Goal: Navigation & Orientation: Find specific page/section

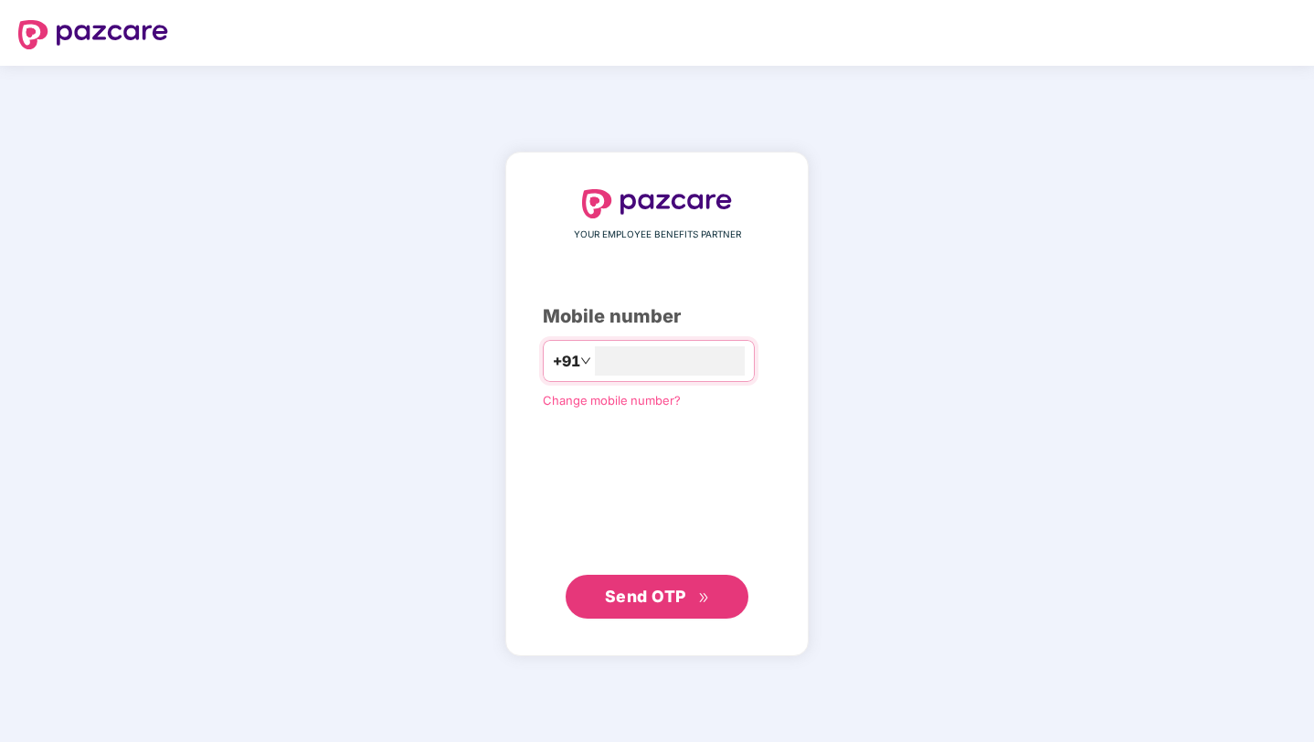
type input "**********"
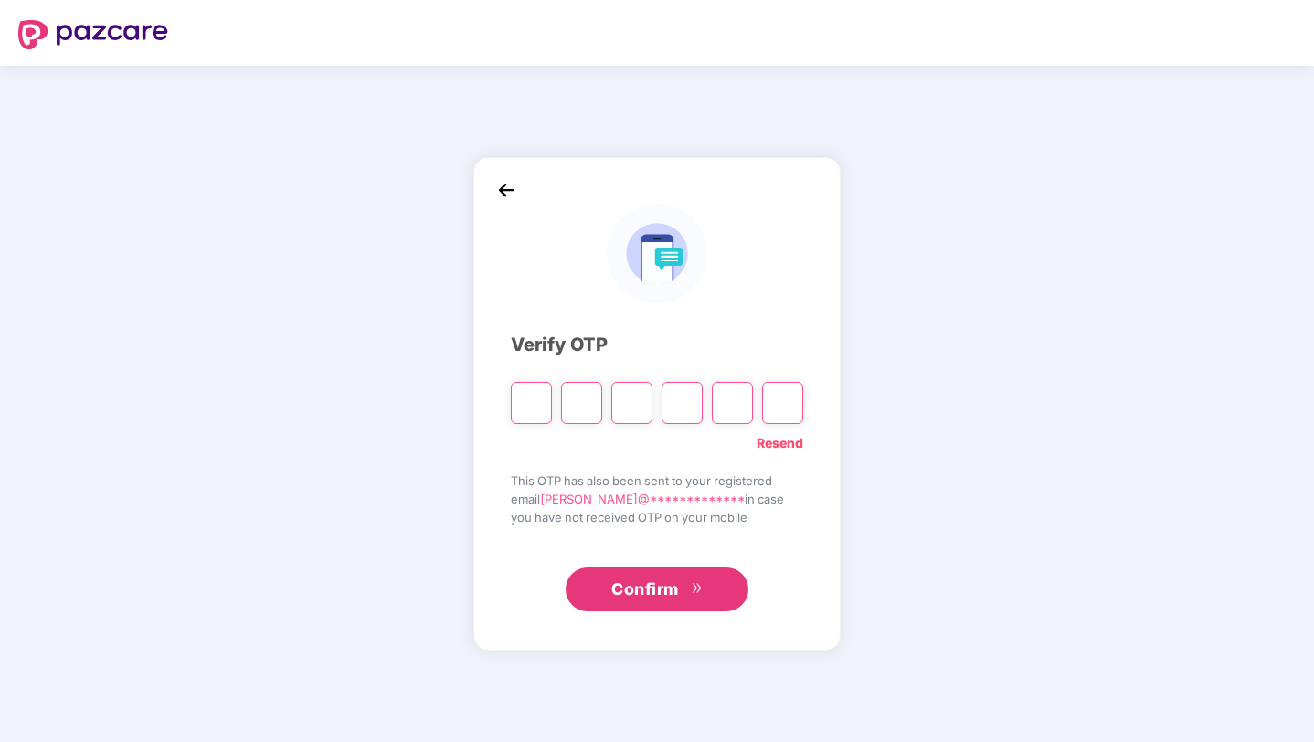
type input "*"
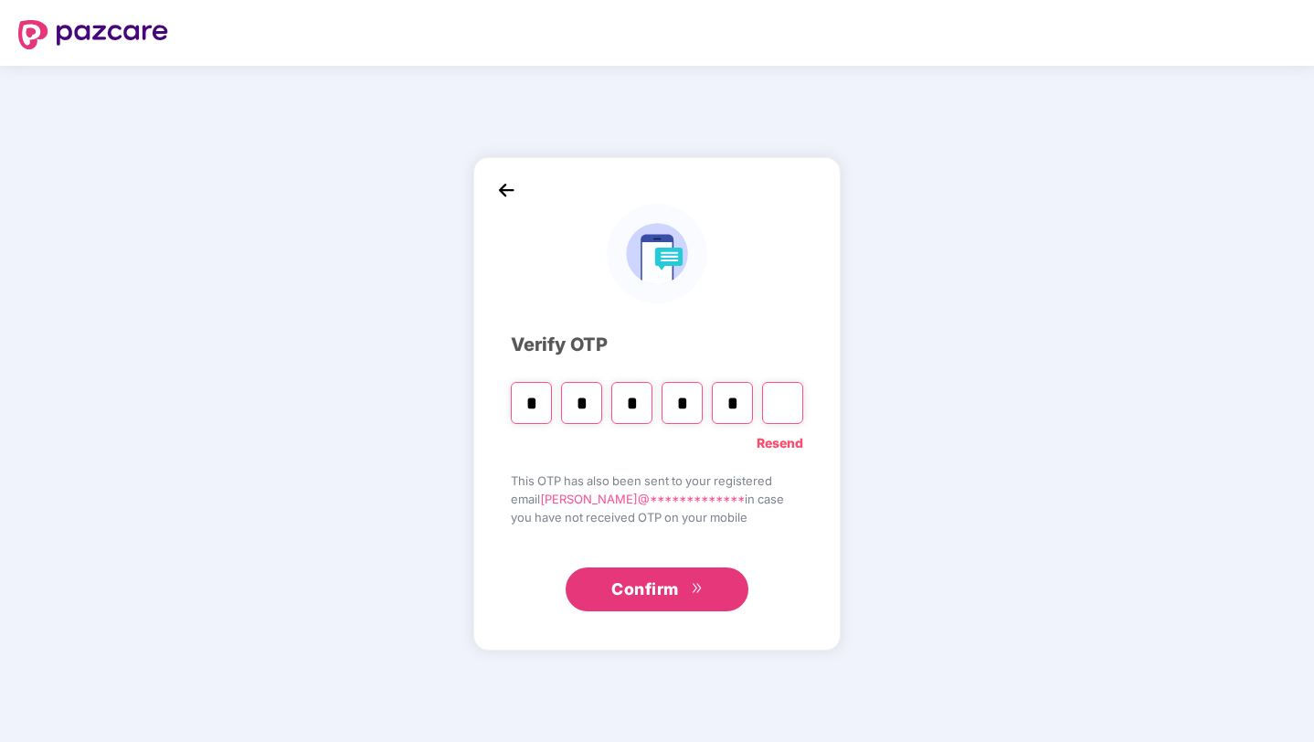
type input "*"
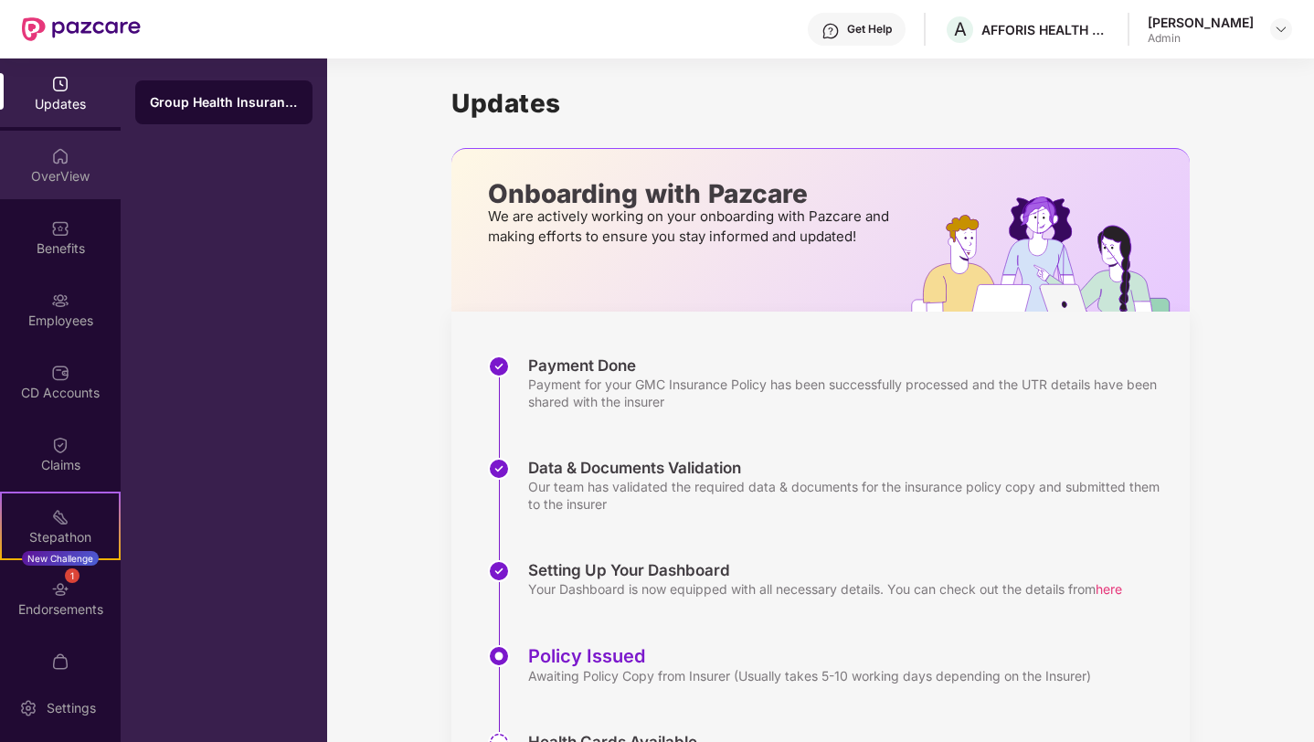
click at [61, 168] on div "OverView" at bounding box center [60, 176] width 121 height 18
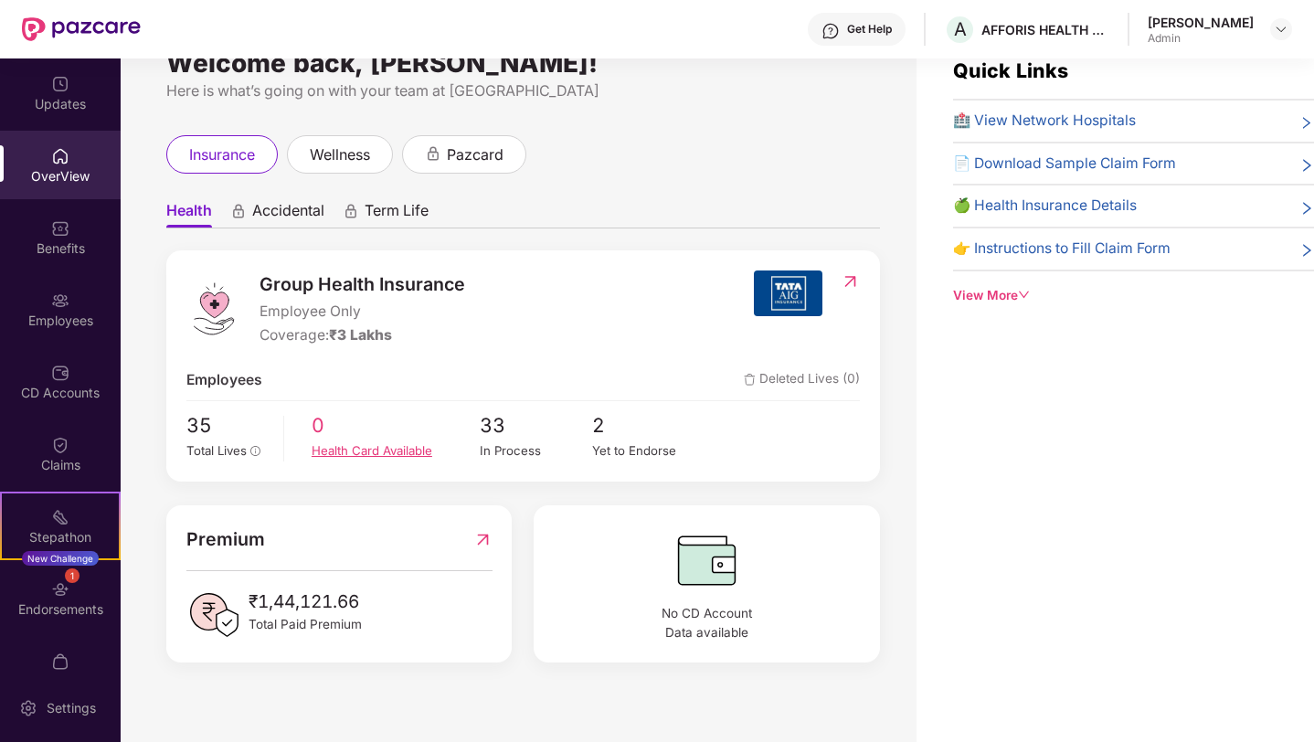
scroll to position [58, 0]
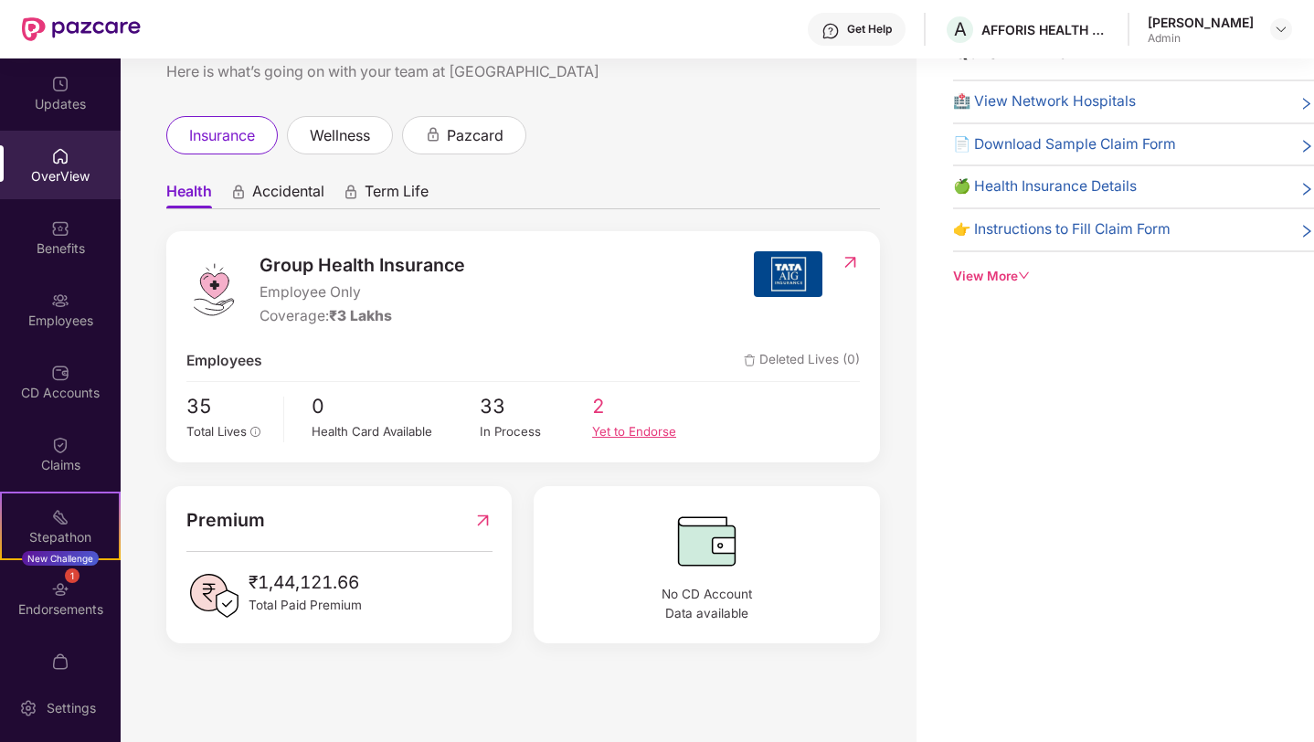
click at [610, 433] on div "Yet to Endorse" at bounding box center [648, 431] width 112 height 19
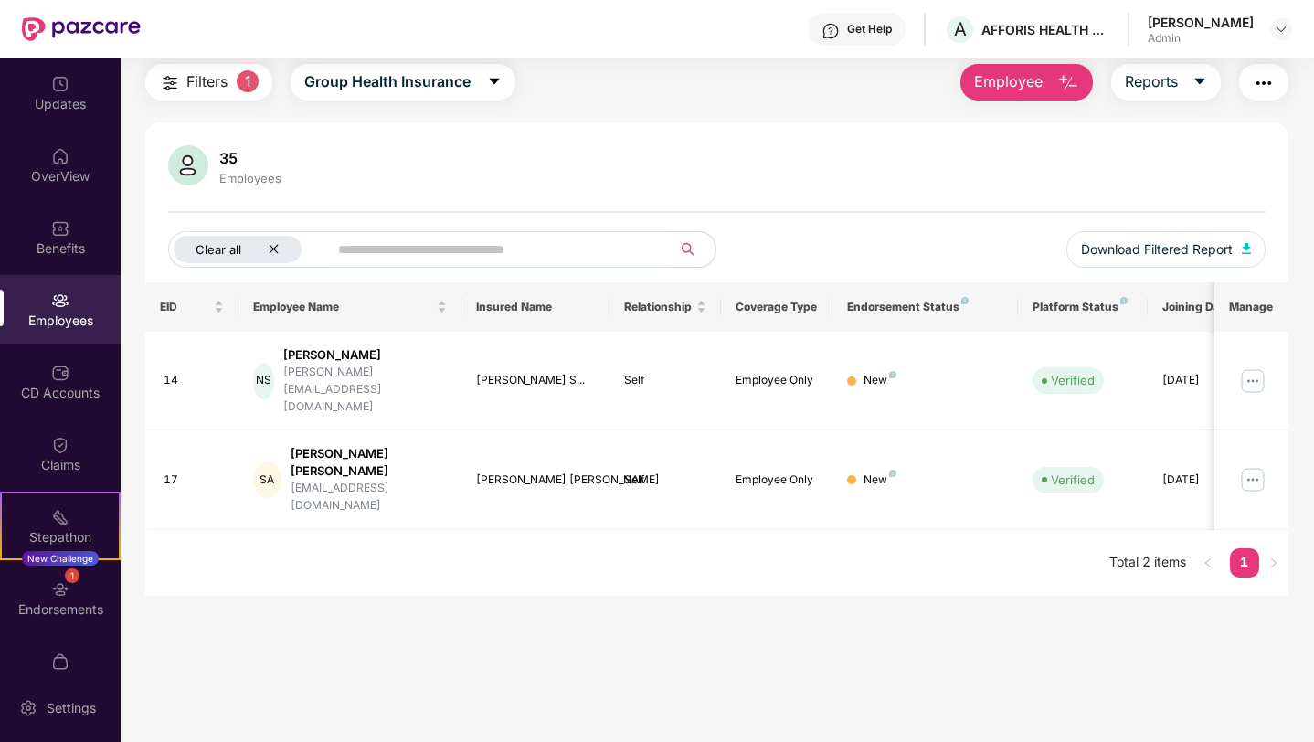
click at [275, 245] on icon "close" at bounding box center [274, 249] width 12 height 12
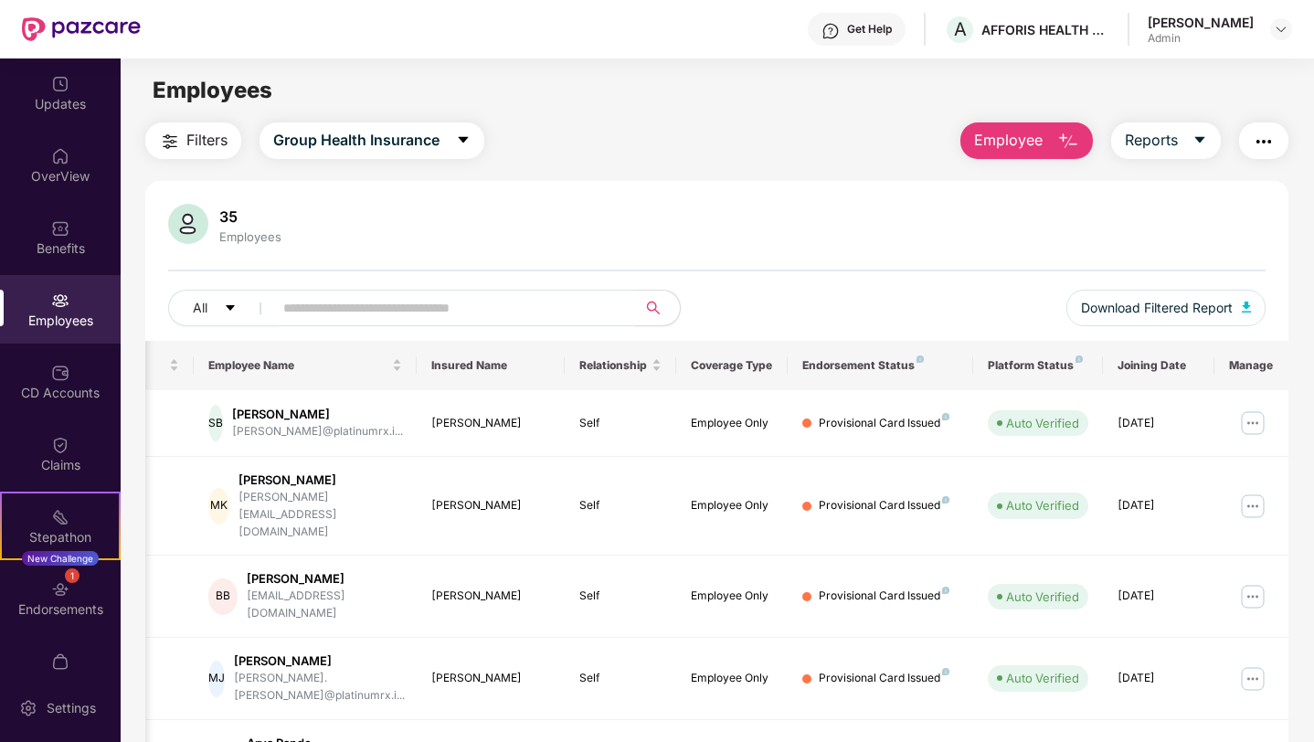
click at [77, 312] on div "Employees" at bounding box center [60, 321] width 121 height 18
click at [54, 288] on div "Employees" at bounding box center [60, 309] width 121 height 69
click at [227, 215] on div "35" at bounding box center [250, 216] width 69 height 18
click at [189, 229] on img at bounding box center [188, 224] width 40 height 40
drag, startPoint x: 223, startPoint y: 219, endPoint x: 249, endPoint y: 219, distance: 26.5
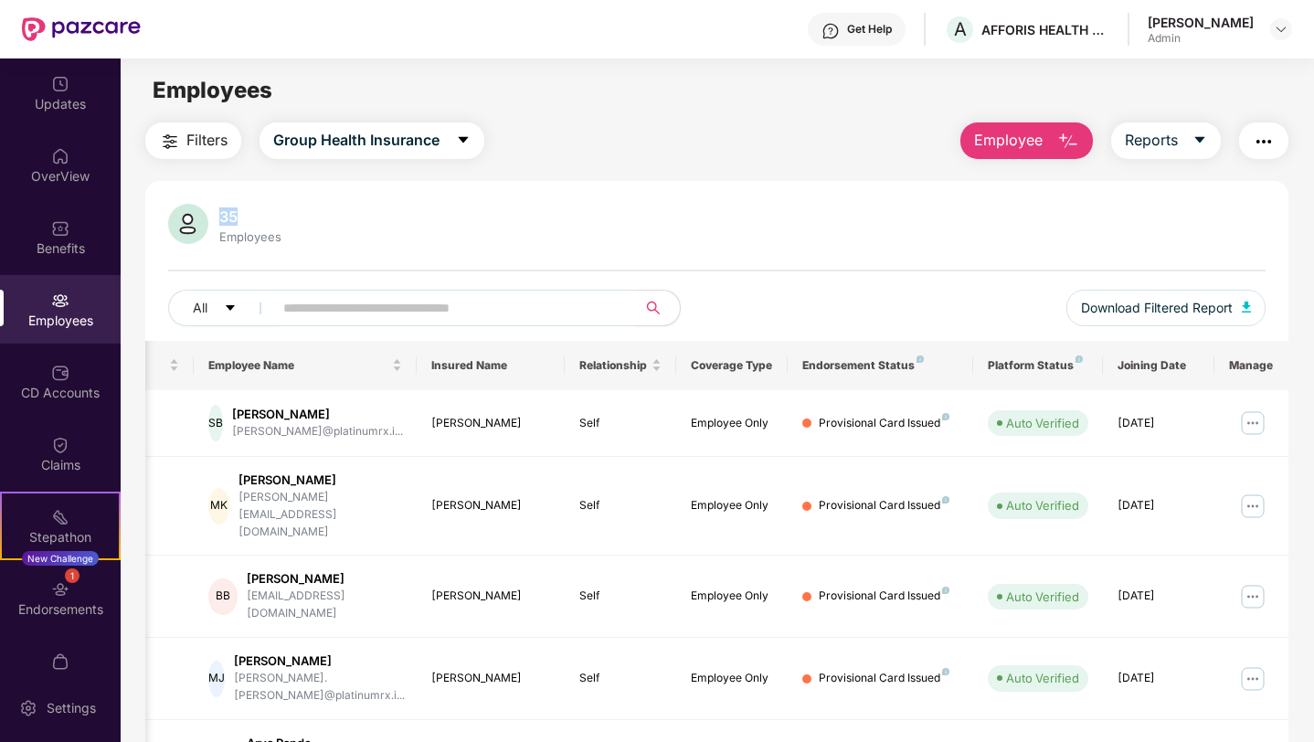
click at [249, 219] on div "35" at bounding box center [250, 216] width 69 height 18
click at [181, 230] on img at bounding box center [188, 224] width 40 height 40
click at [59, 327] on div "Employees" at bounding box center [60, 321] width 121 height 18
click at [50, 116] on div "Updates" at bounding box center [60, 92] width 121 height 69
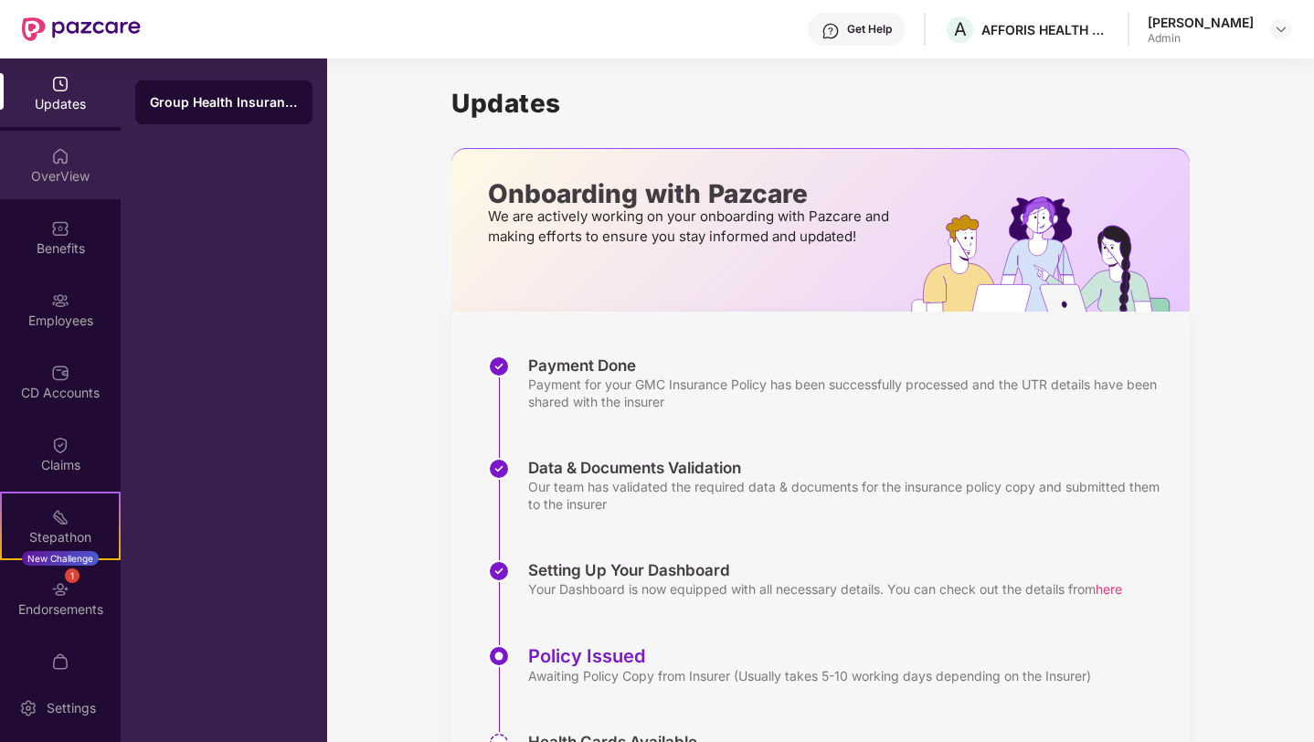
click at [47, 140] on div "OverView" at bounding box center [60, 165] width 121 height 69
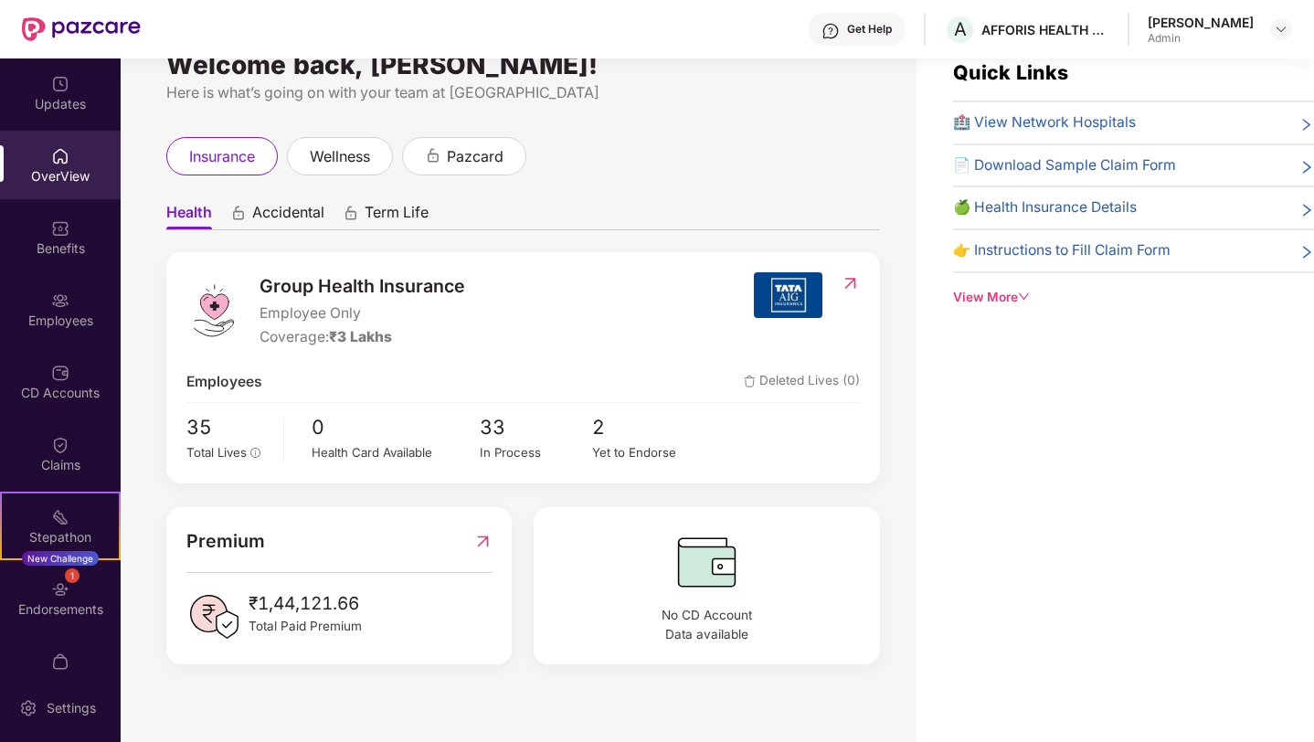
scroll to position [44, 0]
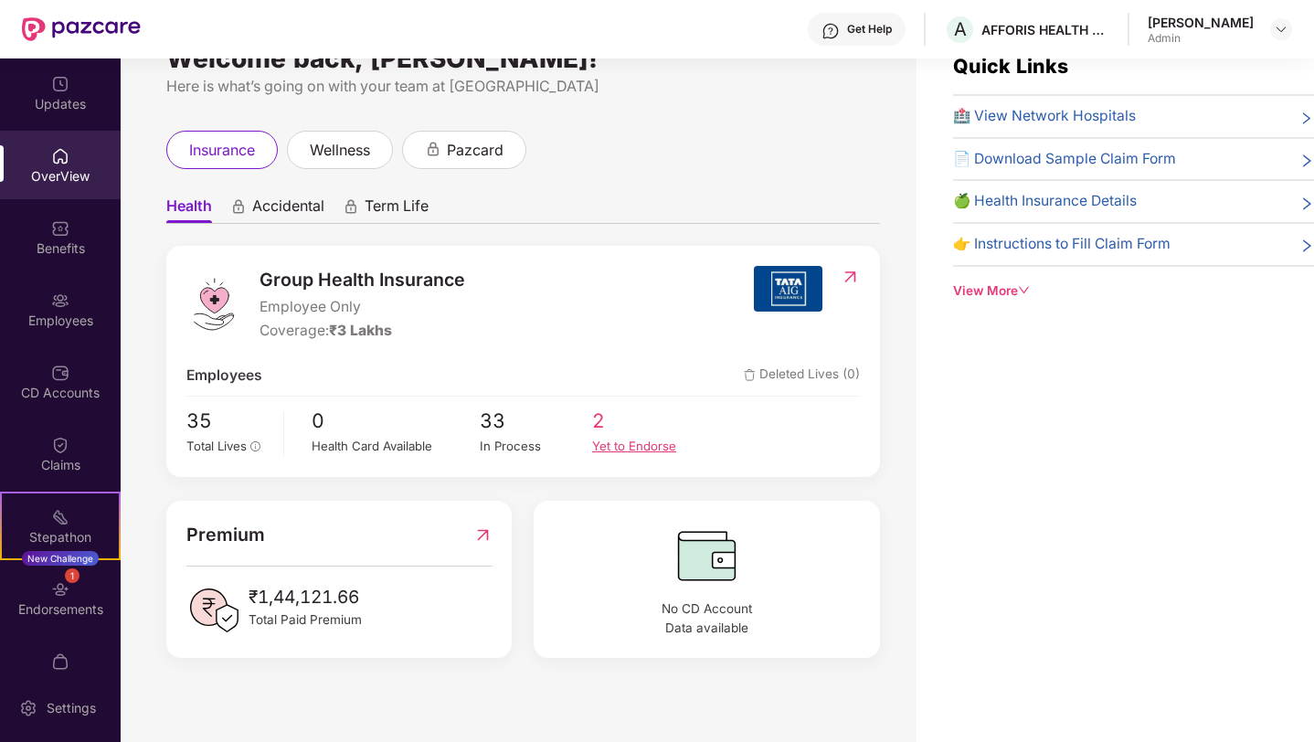
click at [607, 420] on span "2" at bounding box center [648, 421] width 112 height 30
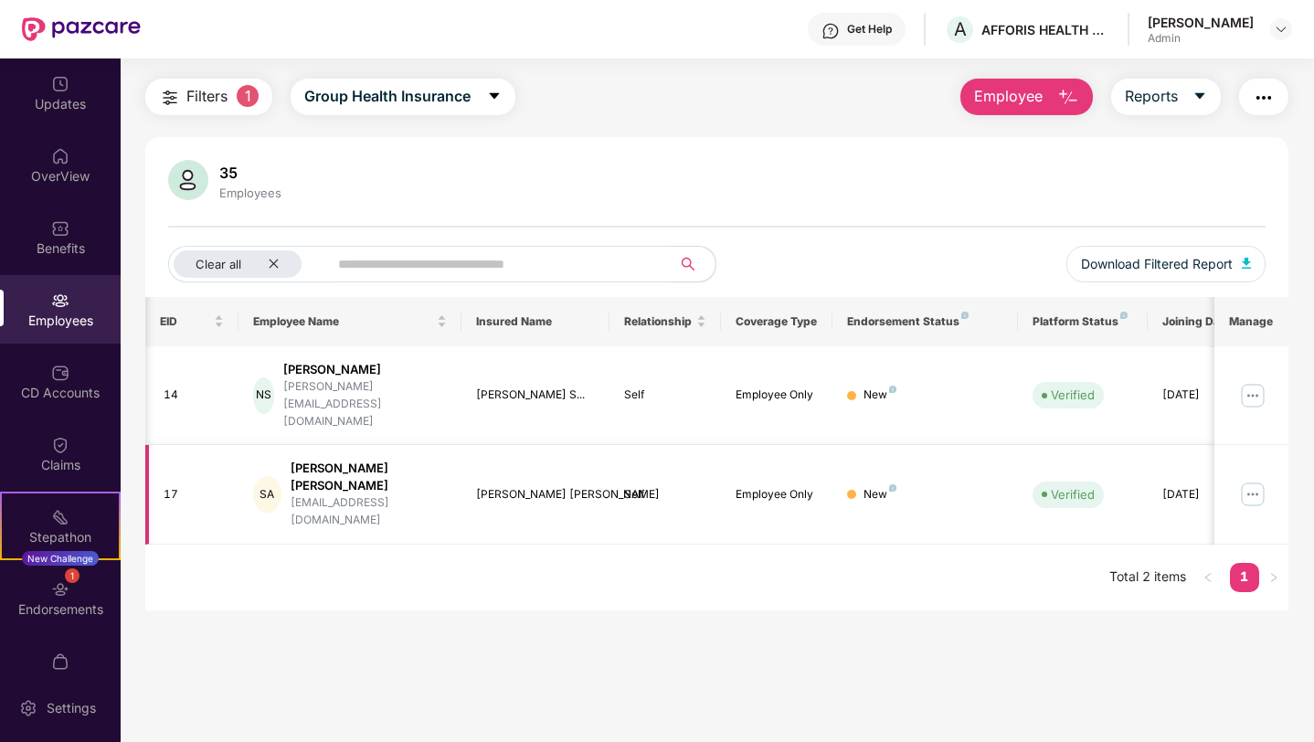
scroll to position [0, 46]
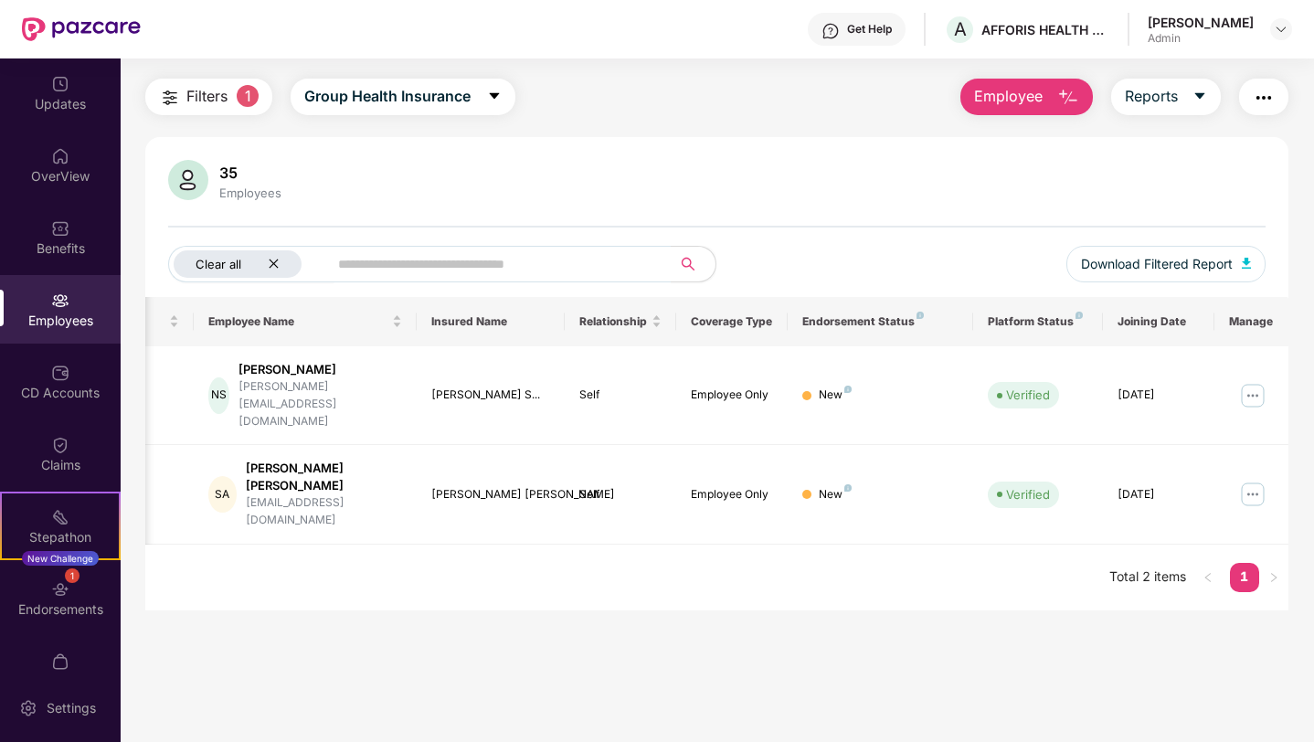
click at [276, 266] on icon "close" at bounding box center [273, 263] width 9 height 9
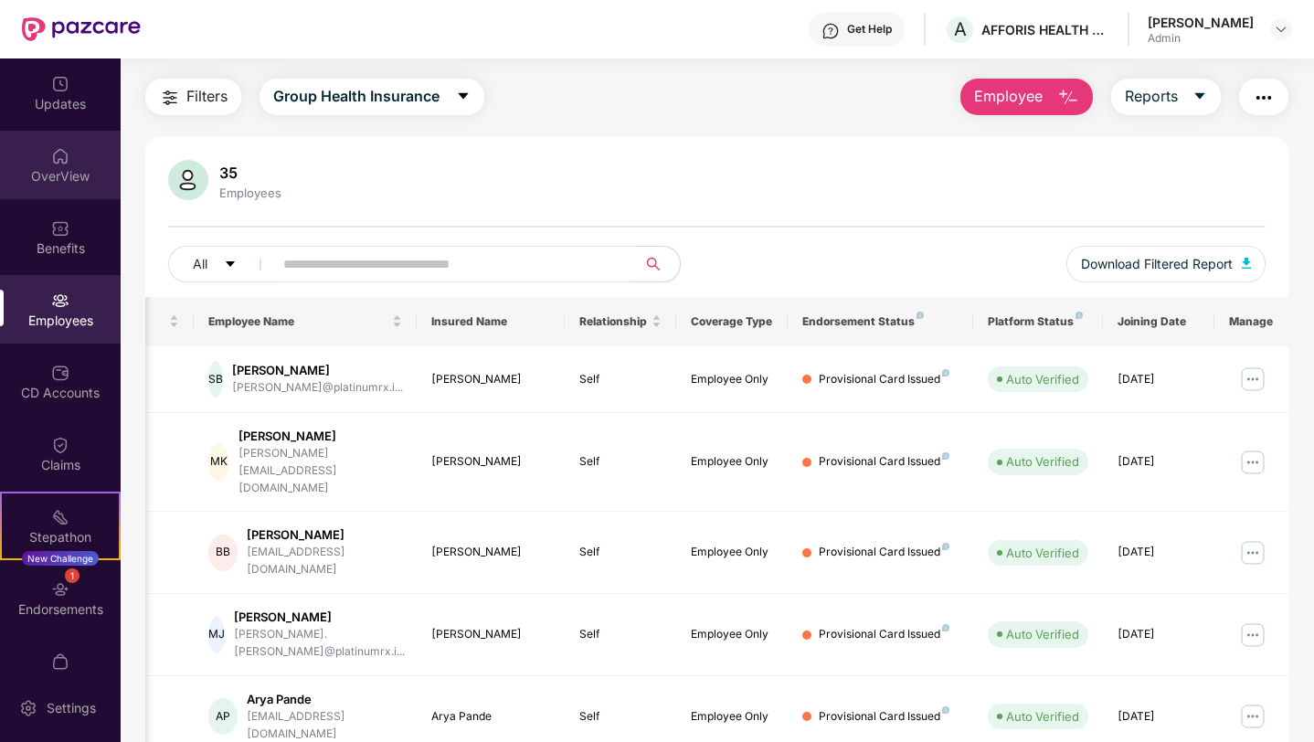
click at [75, 156] on div "OverView" at bounding box center [60, 165] width 121 height 69
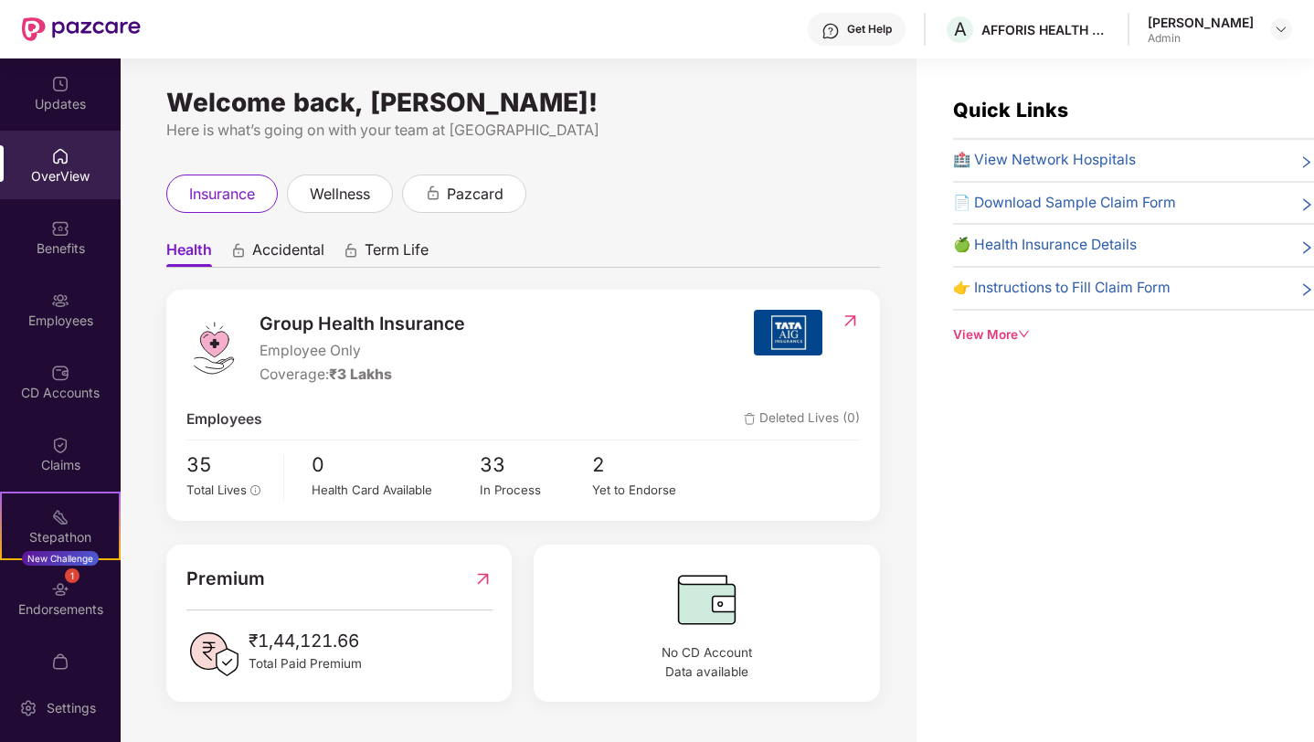
click at [63, 31] on img at bounding box center [81, 29] width 119 height 24
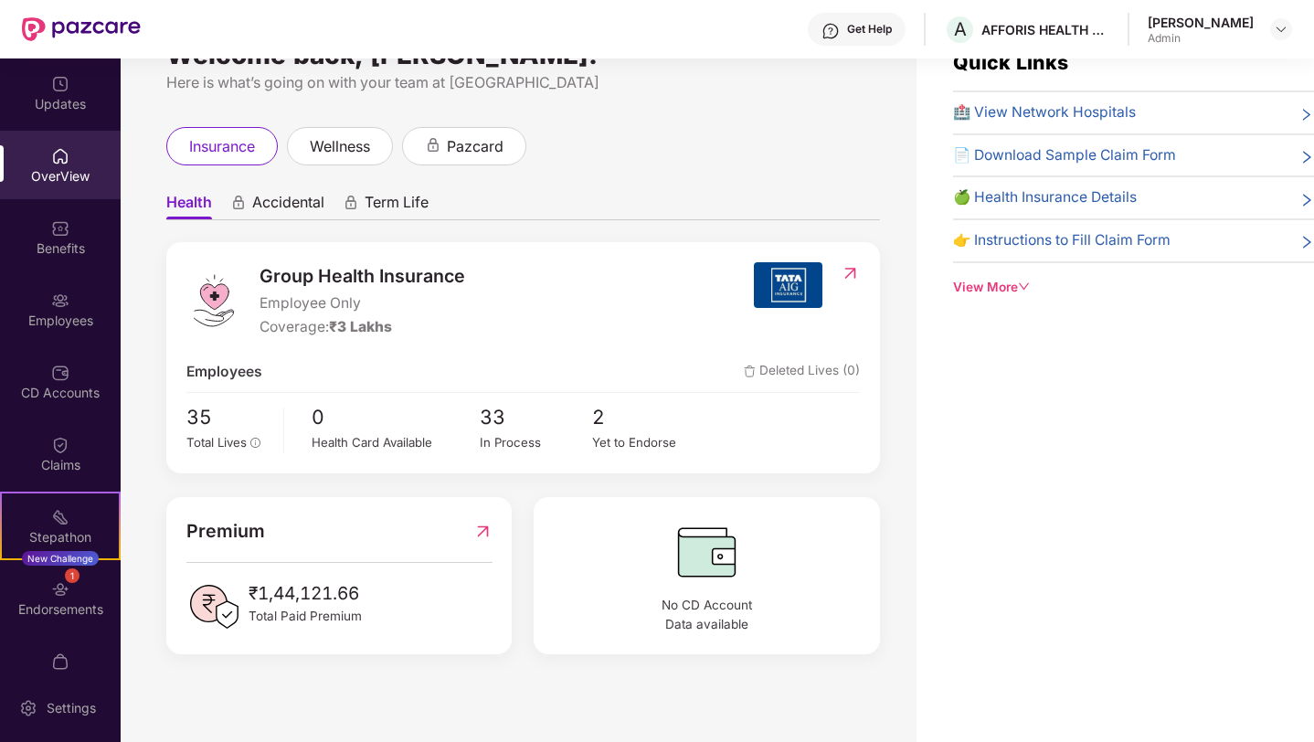
click at [52, 147] on img at bounding box center [60, 156] width 18 height 18
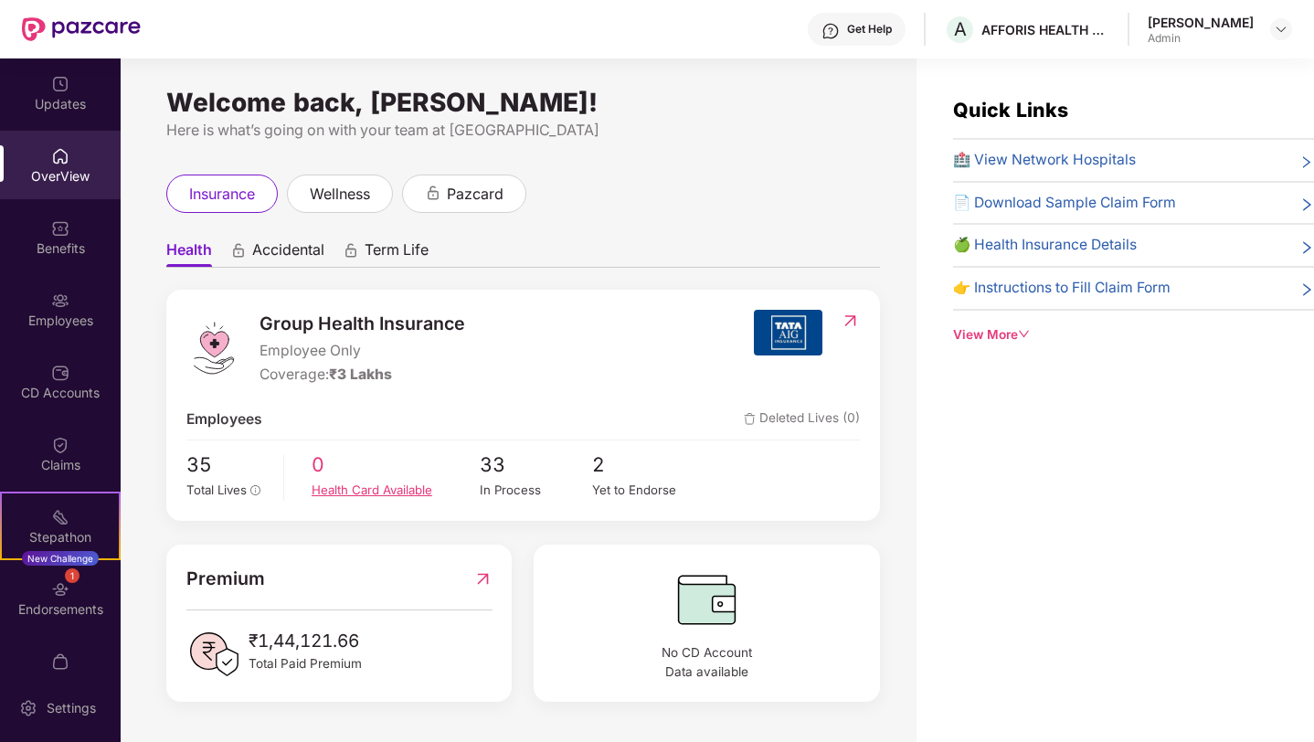
click at [408, 484] on div "Health Card Available" at bounding box center [396, 490] width 168 height 19
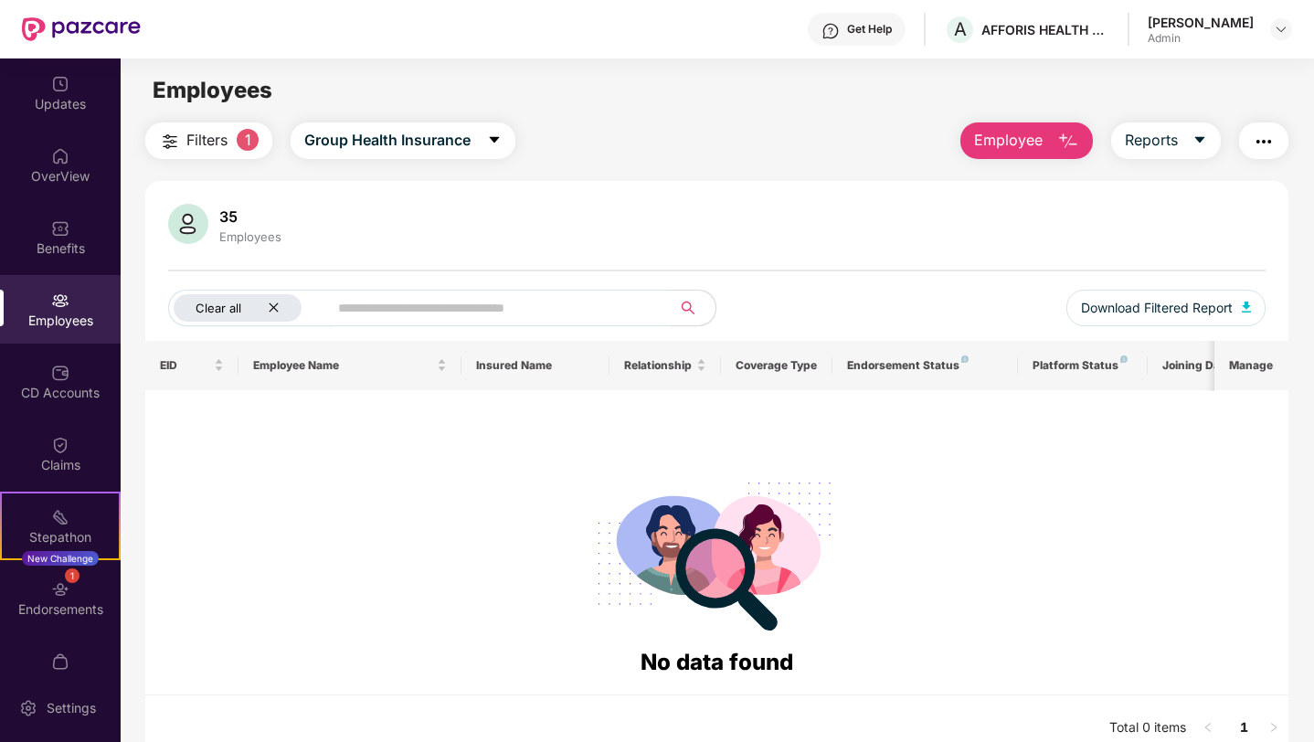
click at [269, 312] on icon "close" at bounding box center [274, 307] width 12 height 12
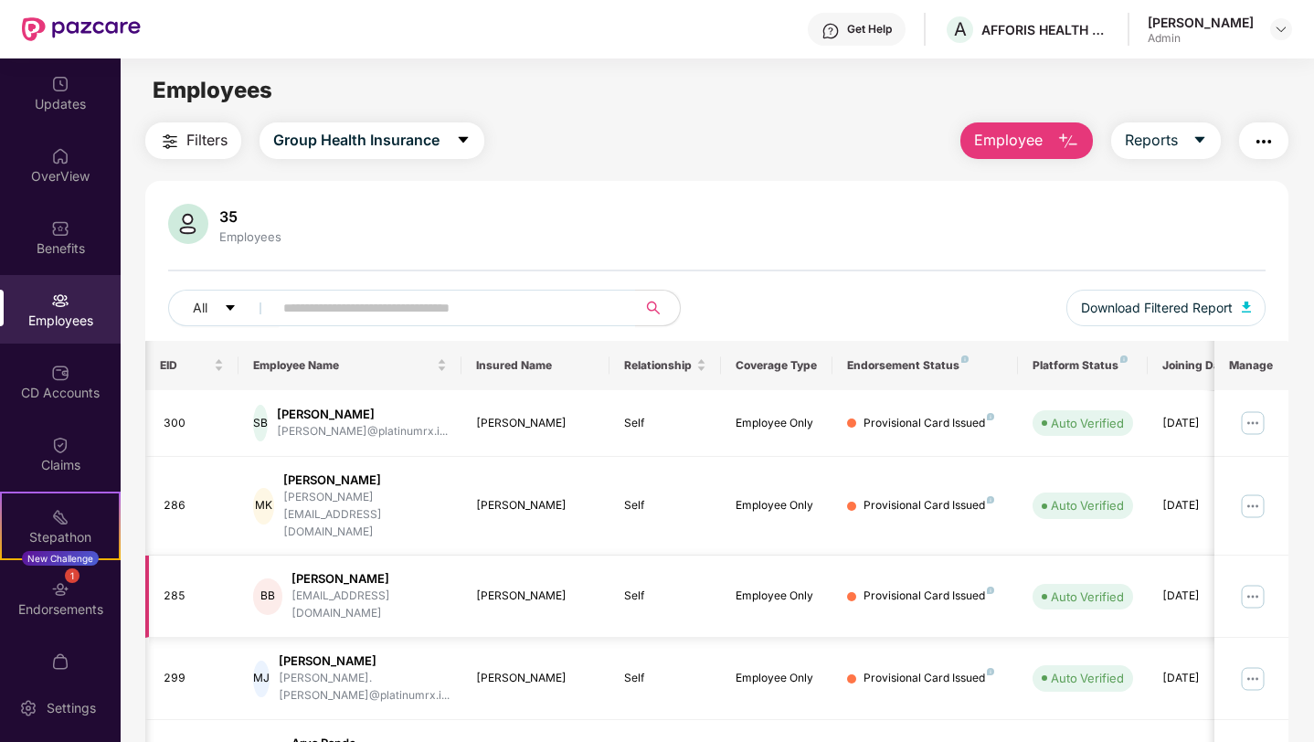
scroll to position [0, 46]
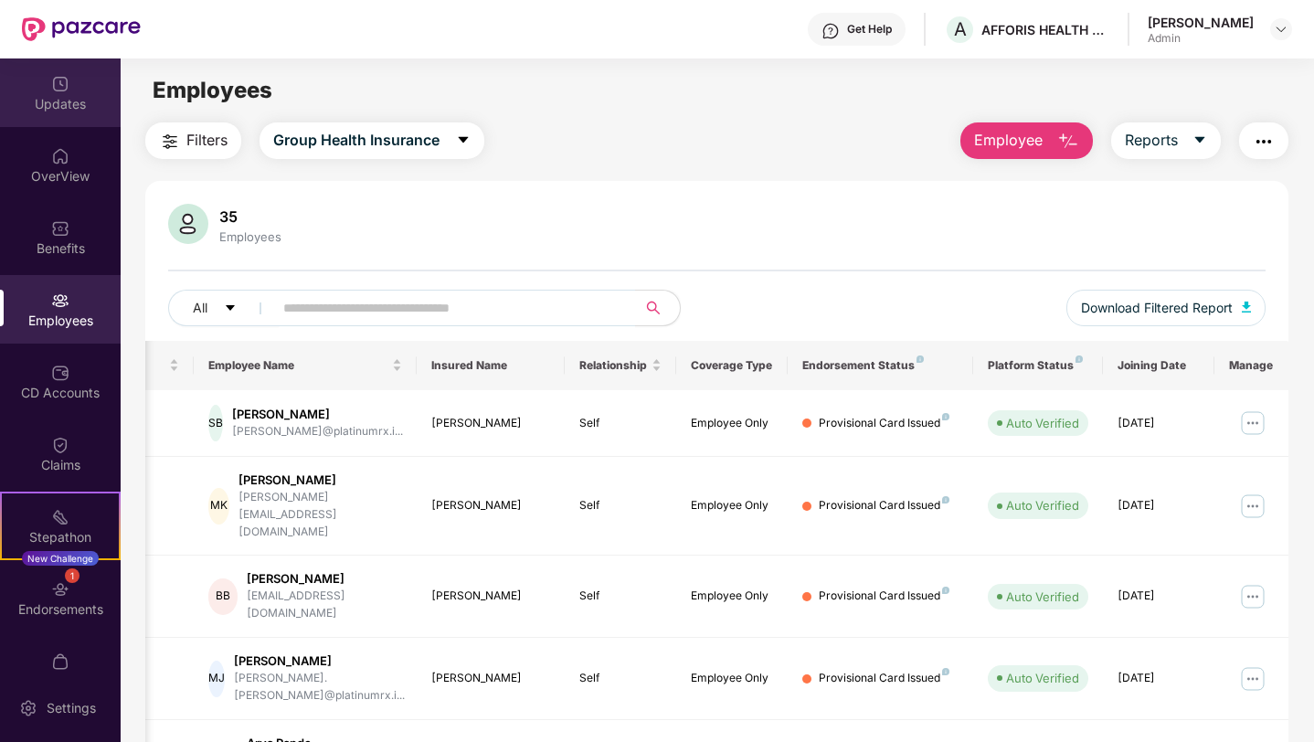
click at [60, 101] on div "Updates" at bounding box center [60, 104] width 121 height 18
